Goal: Information Seeking & Learning: Learn about a topic

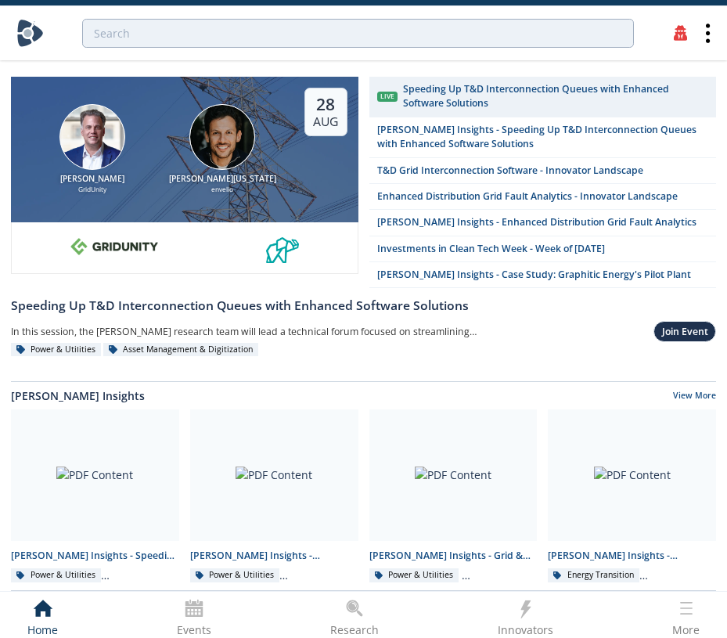
click at [232, 144] on img at bounding box center [222, 137] width 66 height 66
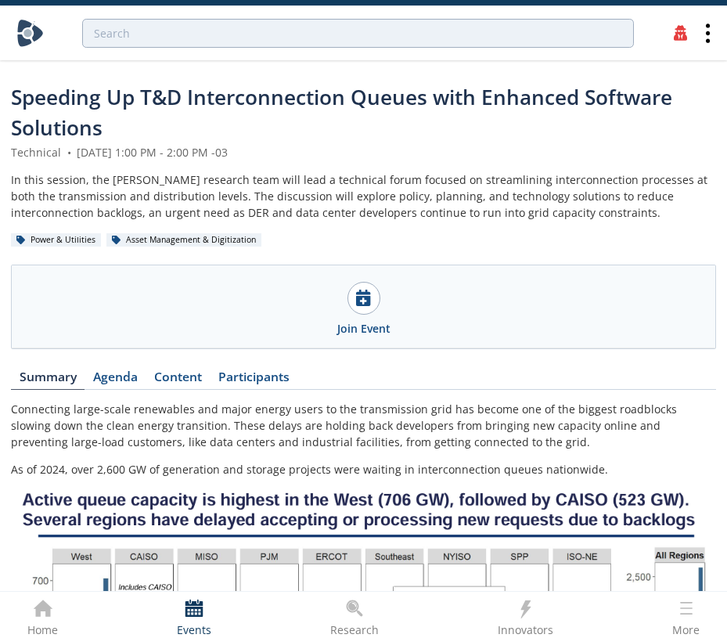
scroll to position [100, 0]
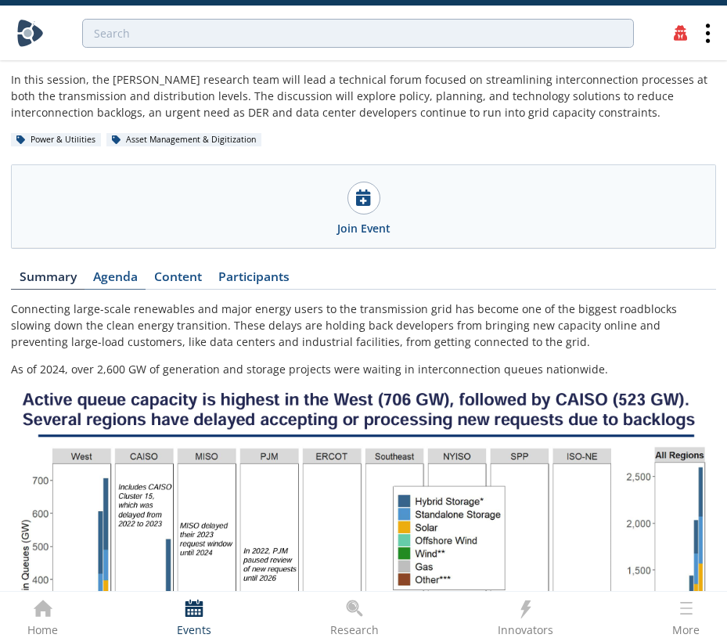
click at [113, 288] on link "Agenda" at bounding box center [114, 280] width 61 height 19
click at [168, 286] on link "Content" at bounding box center [177, 280] width 64 height 19
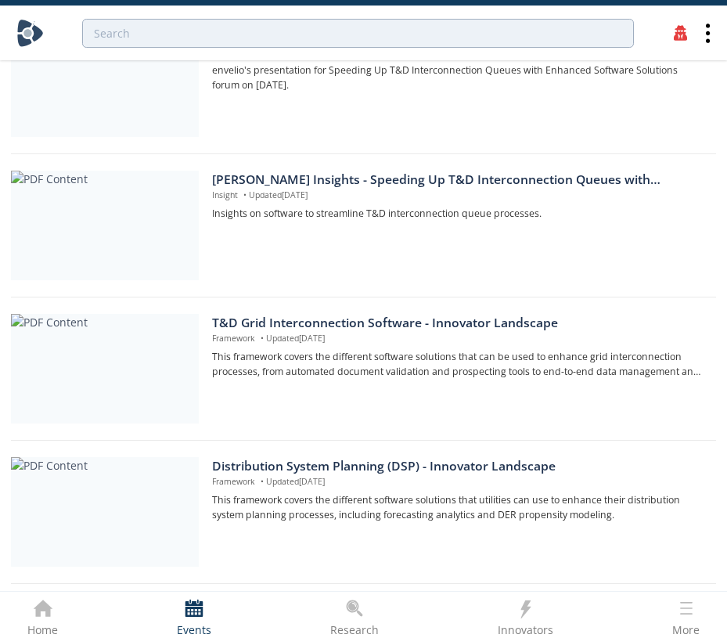
scroll to position [620, 0]
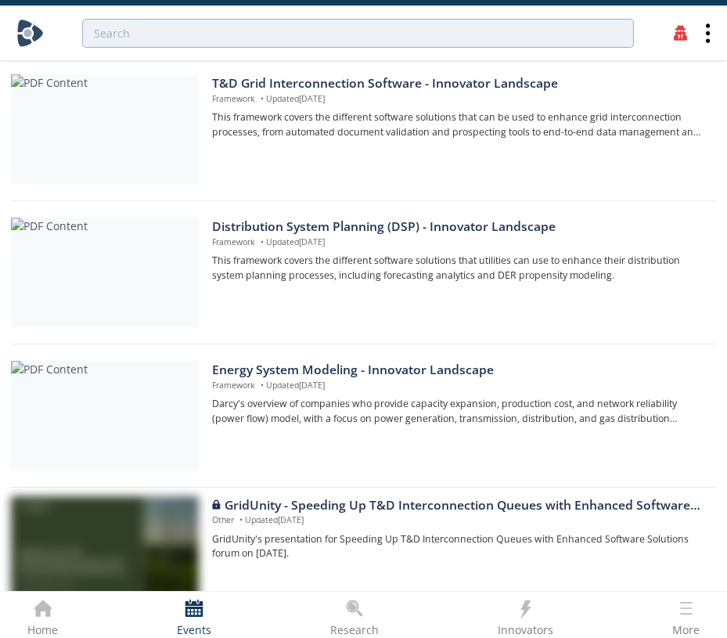
click at [687, 33] on div at bounding box center [679, 33] width 27 height 27
click at [677, 38] on icon at bounding box center [681, 34] width 14 height 16
